Goal: Task Accomplishment & Management: Manage account settings

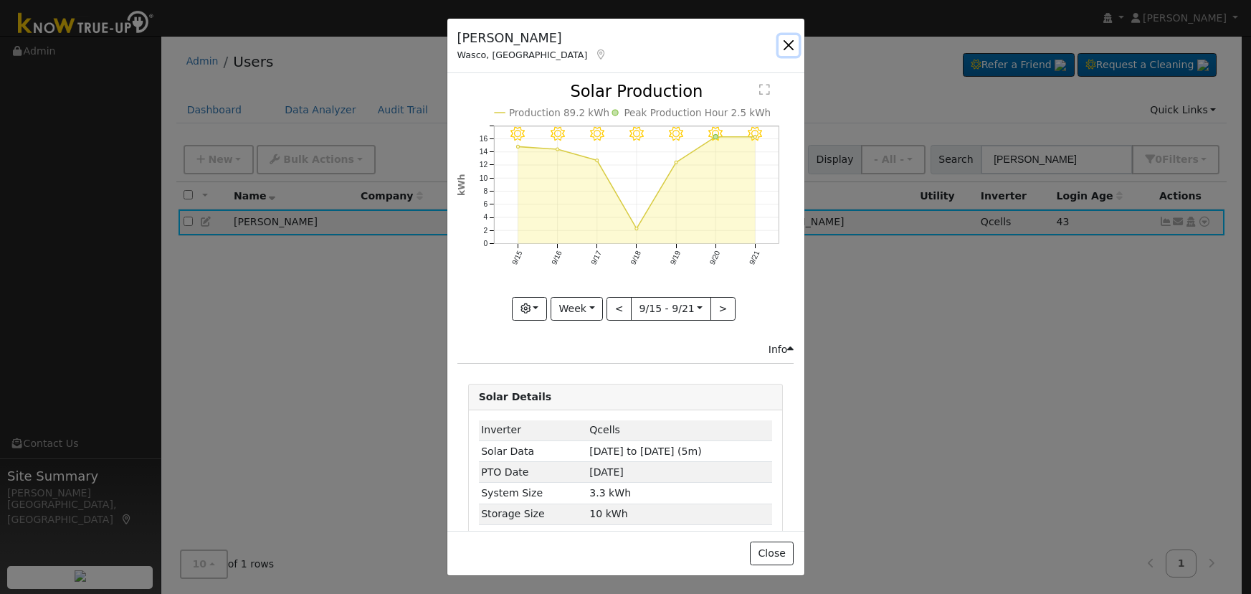
click at [781, 47] on button "button" at bounding box center [789, 45] width 20 height 20
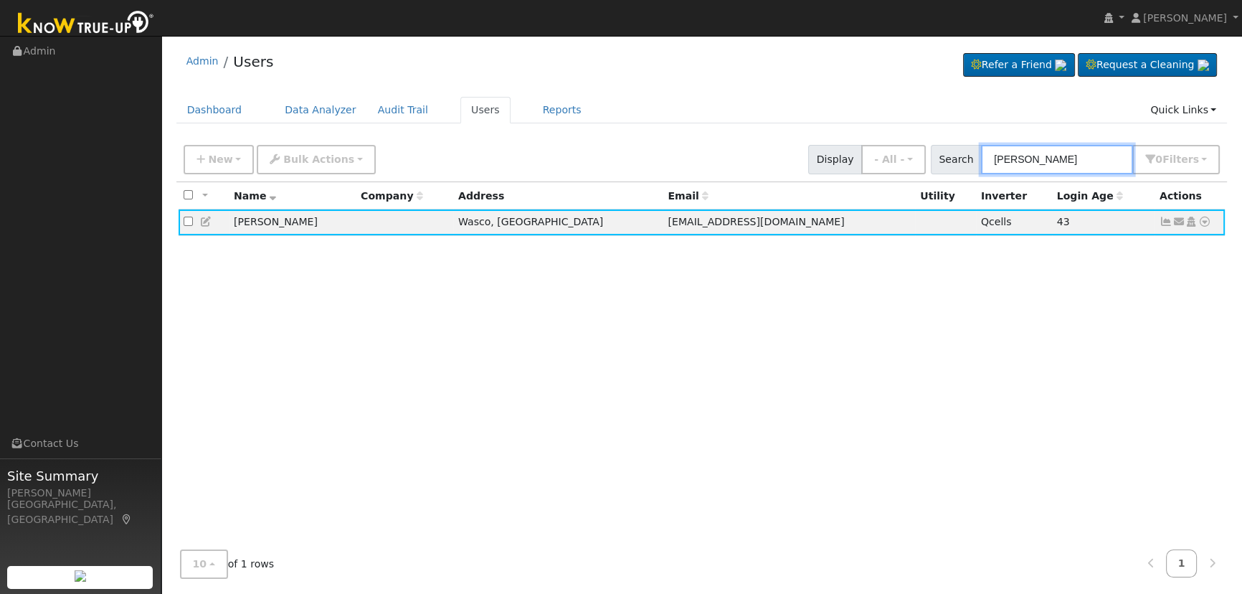
drag, startPoint x: 1024, startPoint y: 157, endPoint x: 938, endPoint y: 122, distance: 93.0
click at [938, 122] on div "Admin Users Refer a Friend Request a Cleaning" at bounding box center [702, 316] width 1066 height 546
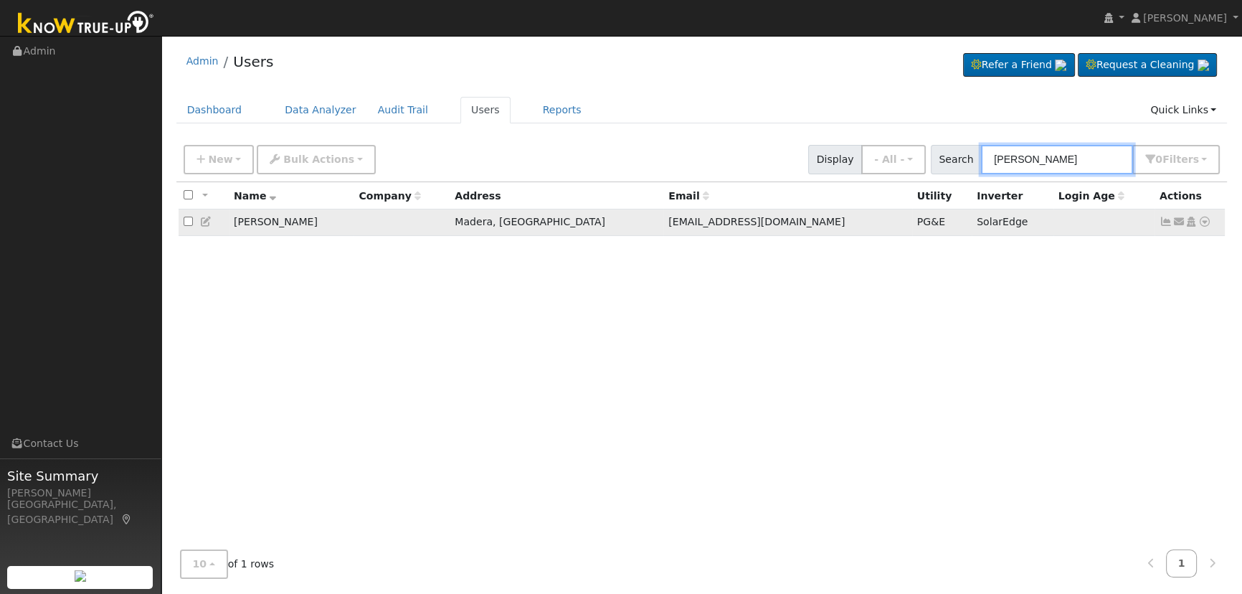
type input "[PERSON_NAME]"
click at [1167, 223] on icon at bounding box center [1166, 222] width 13 height 10
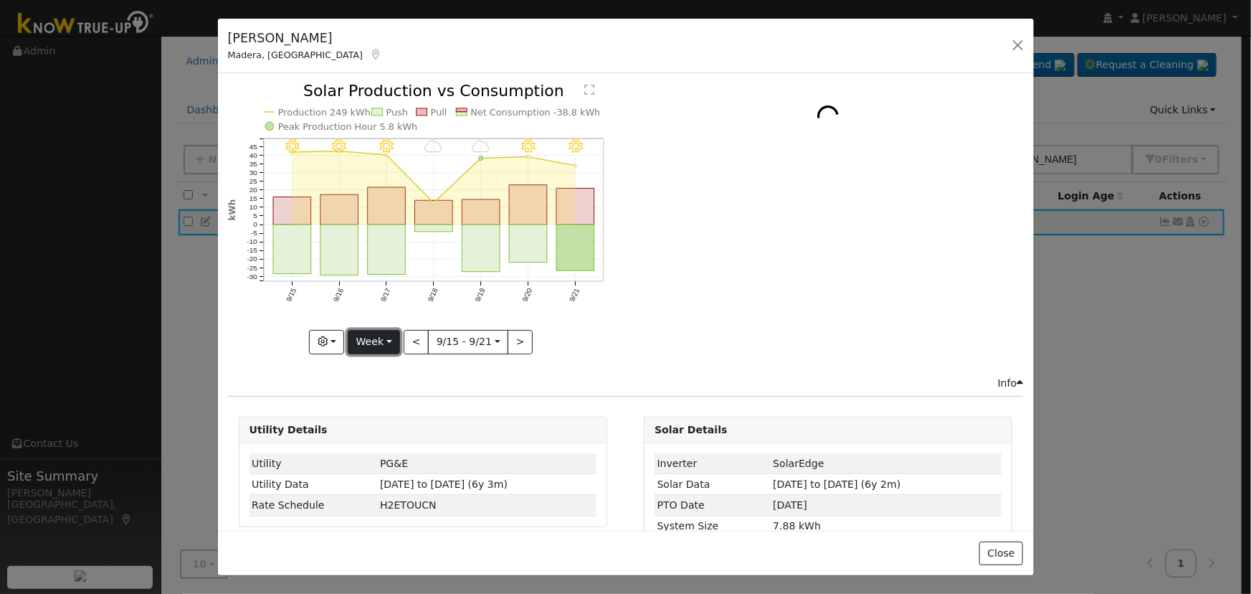
click at [364, 335] on button "Week" at bounding box center [374, 342] width 52 height 24
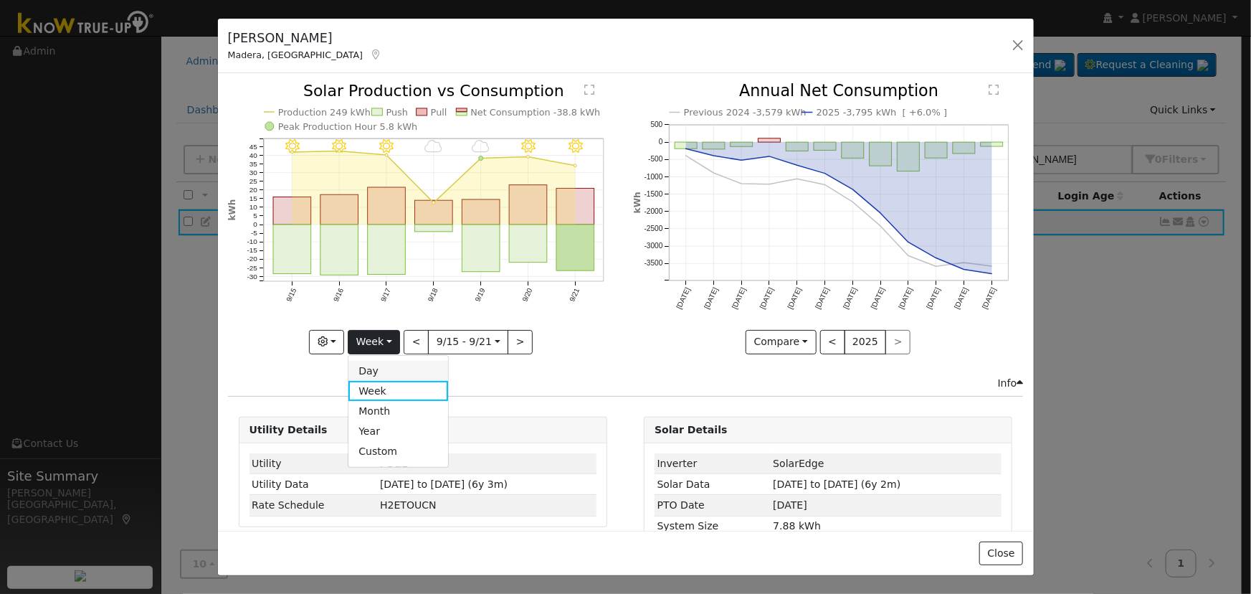
click at [366, 367] on link "Day" at bounding box center [399, 371] width 100 height 20
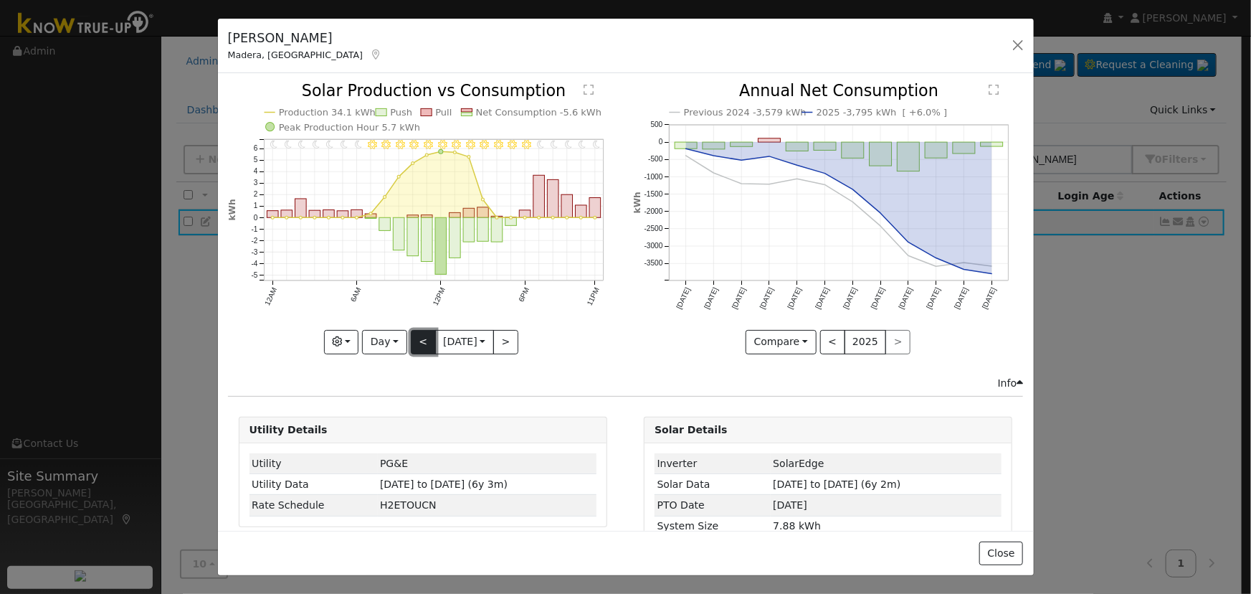
click at [421, 337] on button "<" at bounding box center [423, 342] width 25 height 24
click at [0, 0] on div at bounding box center [0, 0] width 0 height 0
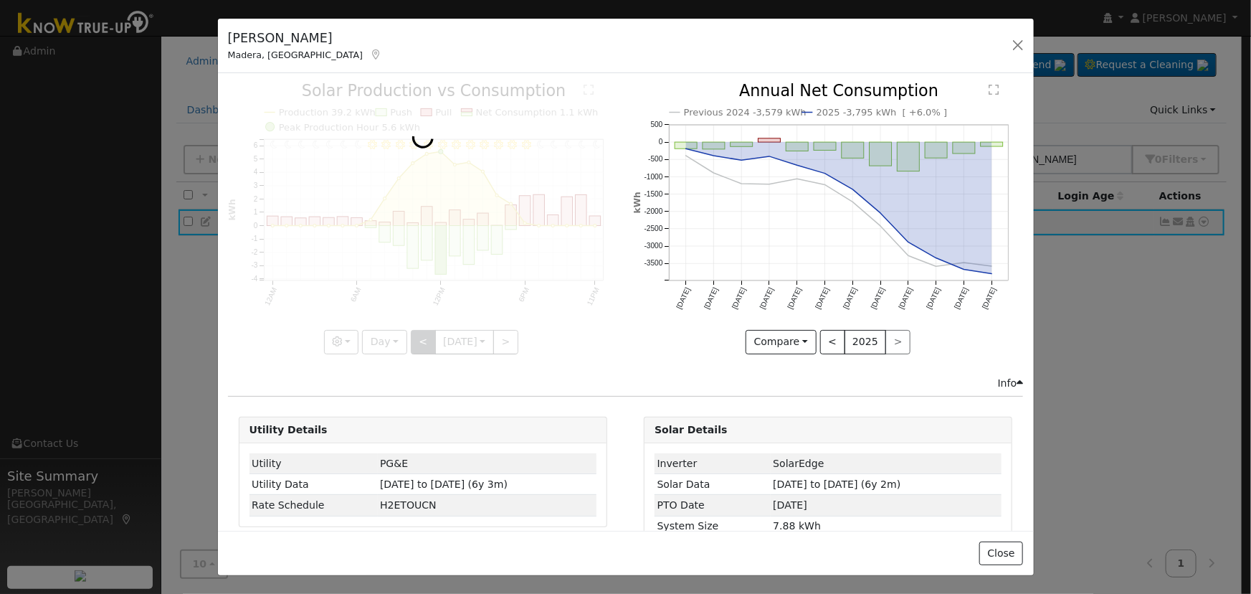
click at [421, 337] on div at bounding box center [423, 218] width 390 height 270
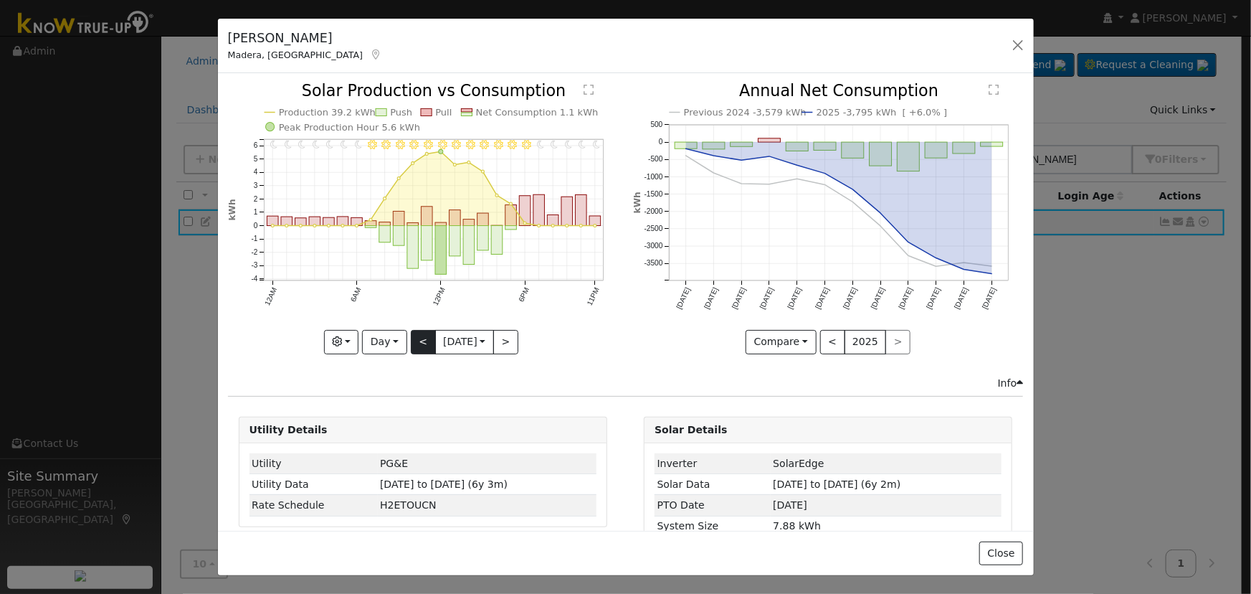
click at [421, 337] on div at bounding box center [423, 218] width 390 height 270
click at [421, 337] on button "<" at bounding box center [423, 342] width 25 height 24
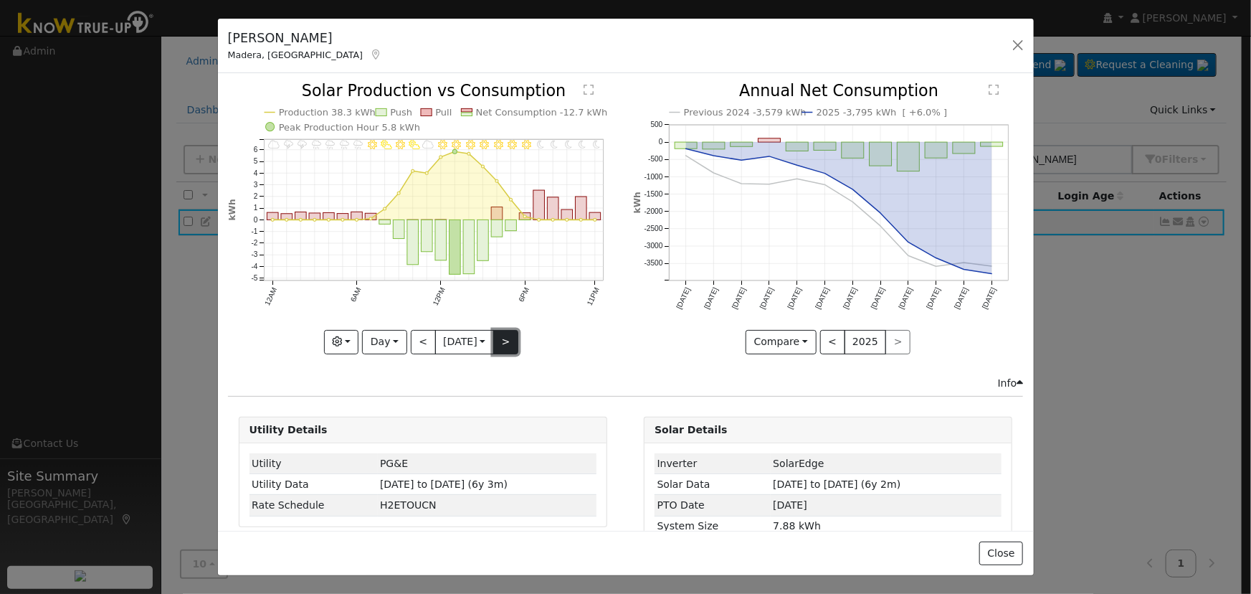
click at [502, 338] on button ">" at bounding box center [505, 342] width 25 height 24
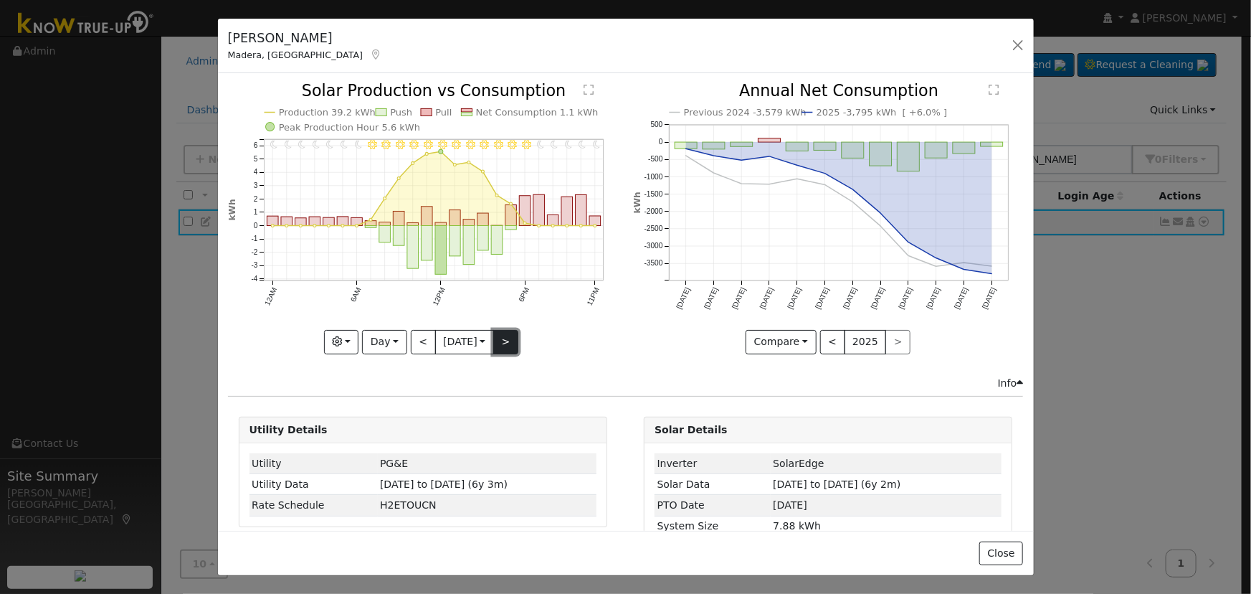
click at [502, 338] on button ">" at bounding box center [505, 342] width 25 height 24
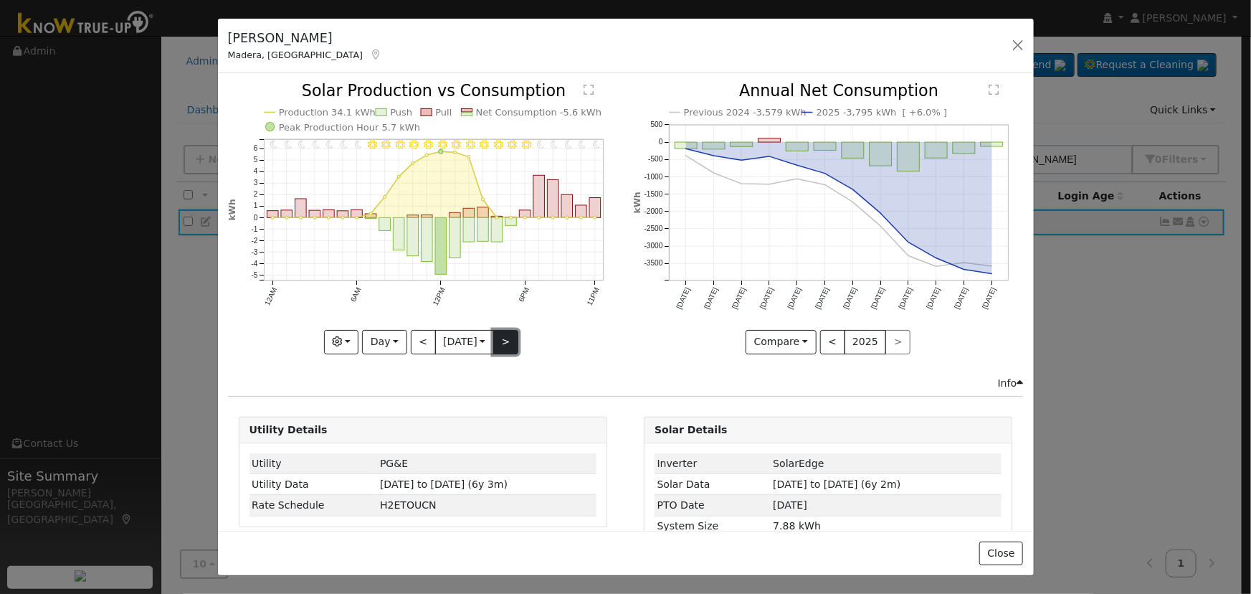
click at [502, 338] on button ">" at bounding box center [505, 342] width 25 height 24
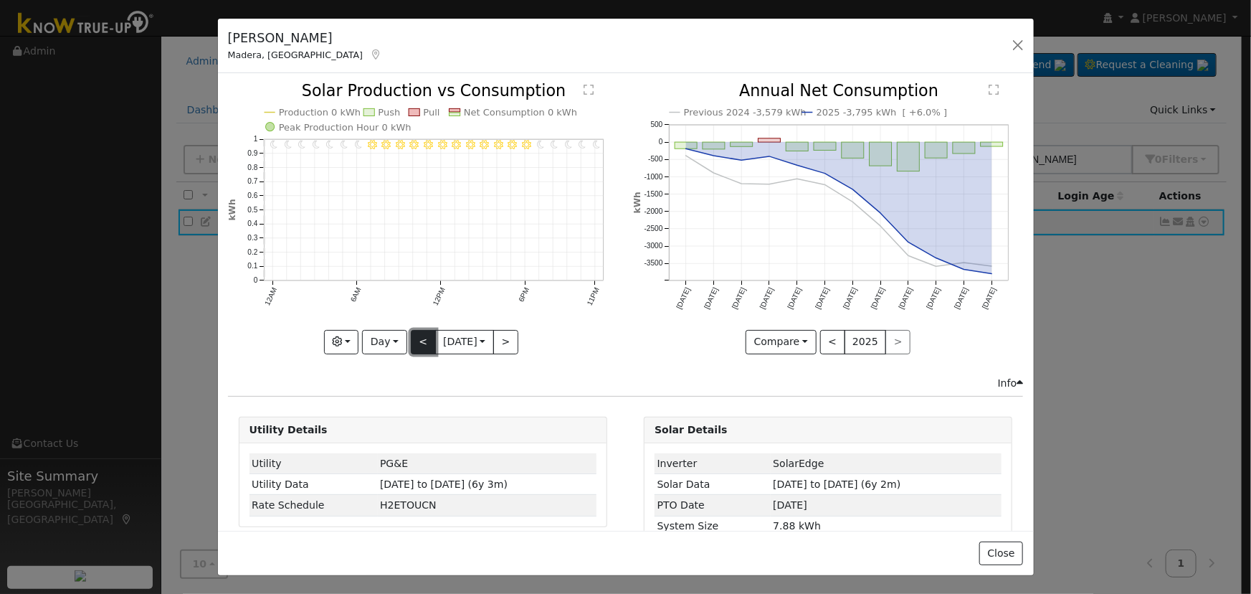
click at [418, 338] on button "<" at bounding box center [423, 342] width 25 height 24
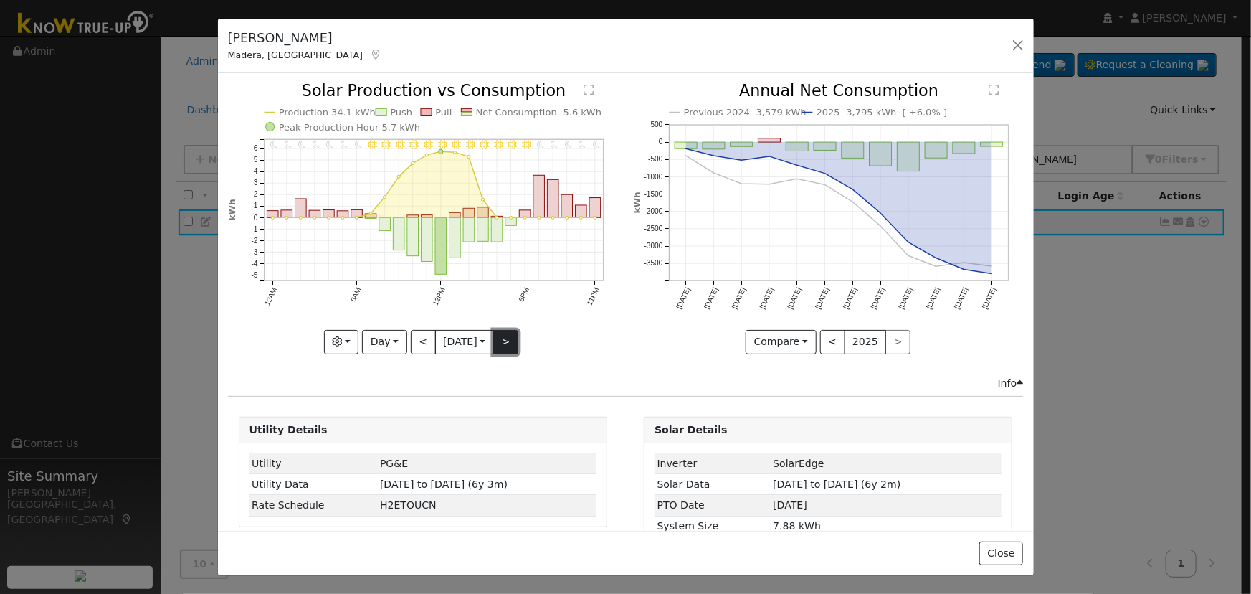
click at [496, 335] on button ">" at bounding box center [505, 342] width 25 height 24
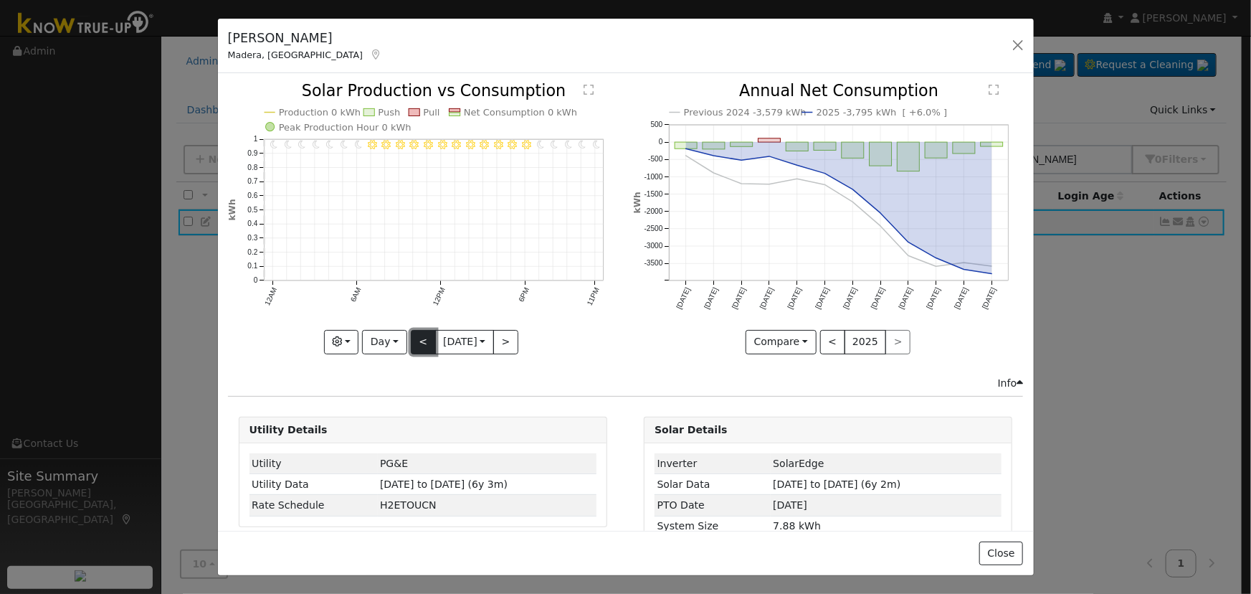
click at [417, 340] on button "<" at bounding box center [423, 342] width 25 height 24
type input "[DATE]"
